Goal: Information Seeking & Learning: Learn about a topic

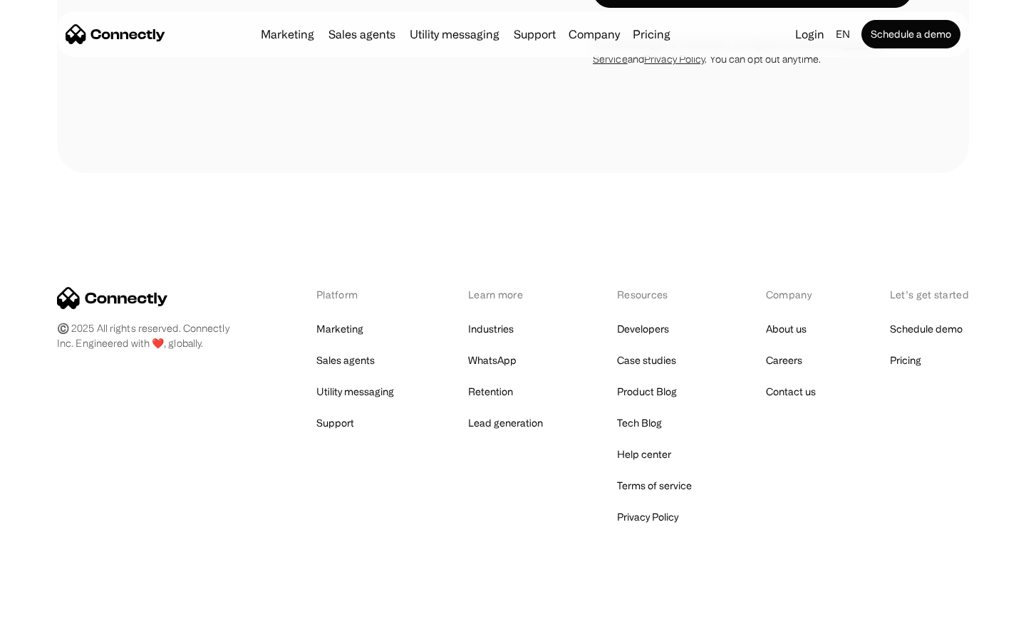
scroll to position [5591, 0]
